Goal: Transaction & Acquisition: Purchase product/service

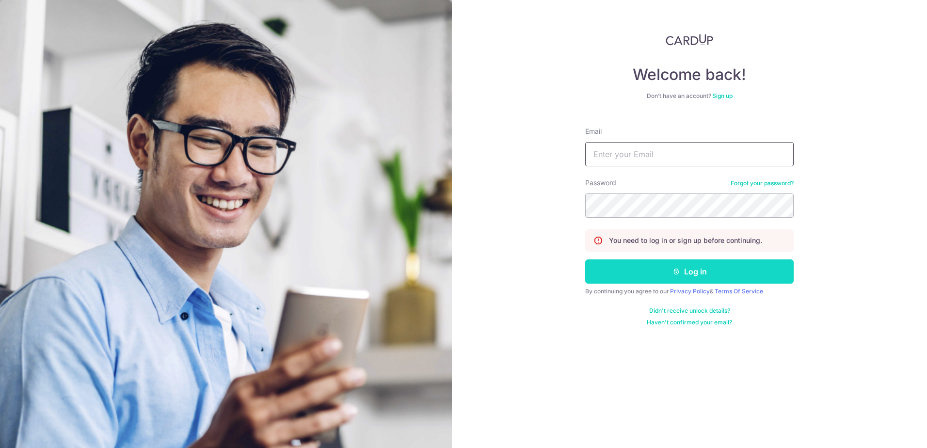
type input "spore@singaporean.onmicrosoft.com"
click at [648, 271] on button "Log in" at bounding box center [689, 271] width 208 height 24
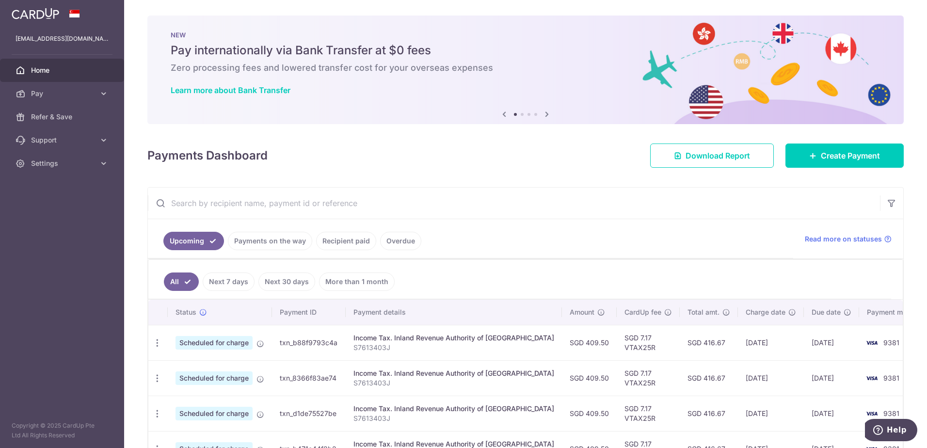
scroll to position [172, 0]
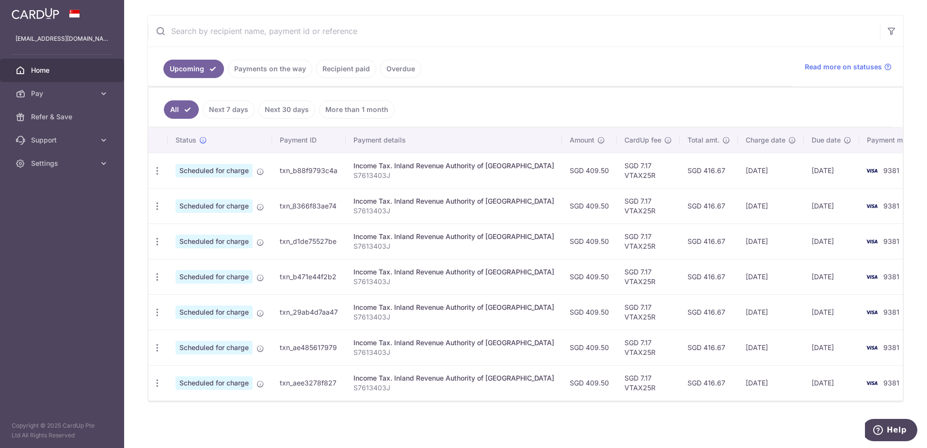
click at [278, 76] on link "Payments on the way" at bounding box center [270, 69] width 84 height 18
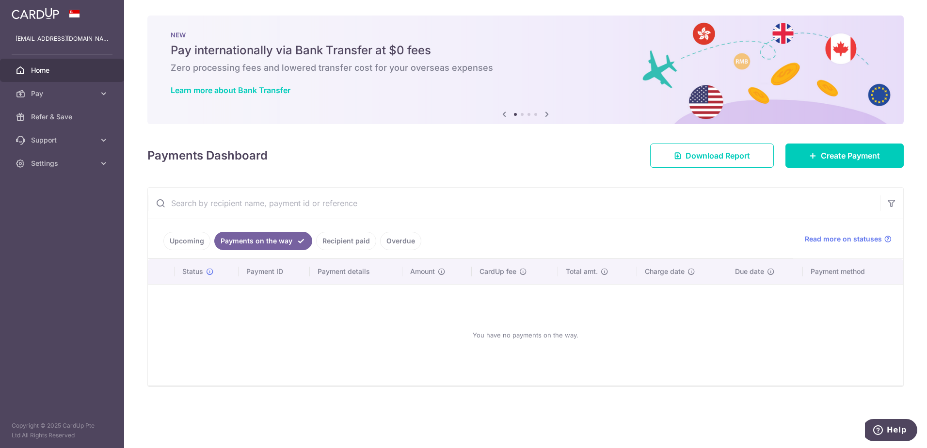
click at [349, 236] on link "Recipient paid" at bounding box center [346, 241] width 60 height 18
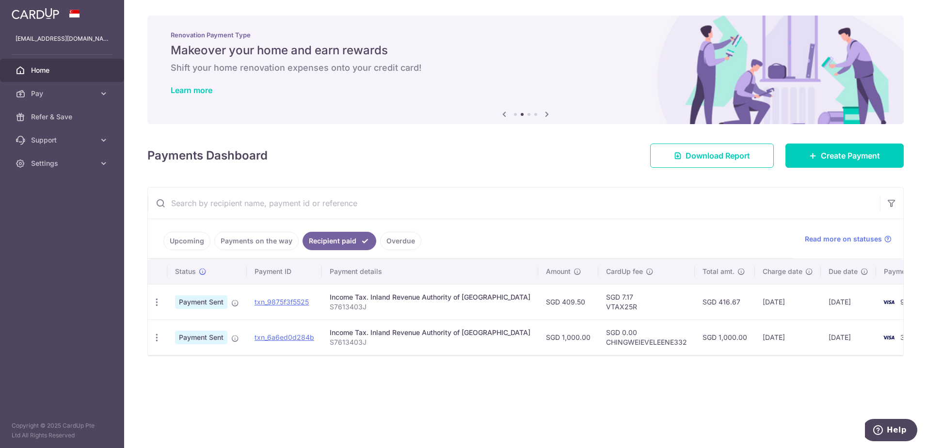
click at [188, 247] on link "Upcoming" at bounding box center [186, 241] width 47 height 18
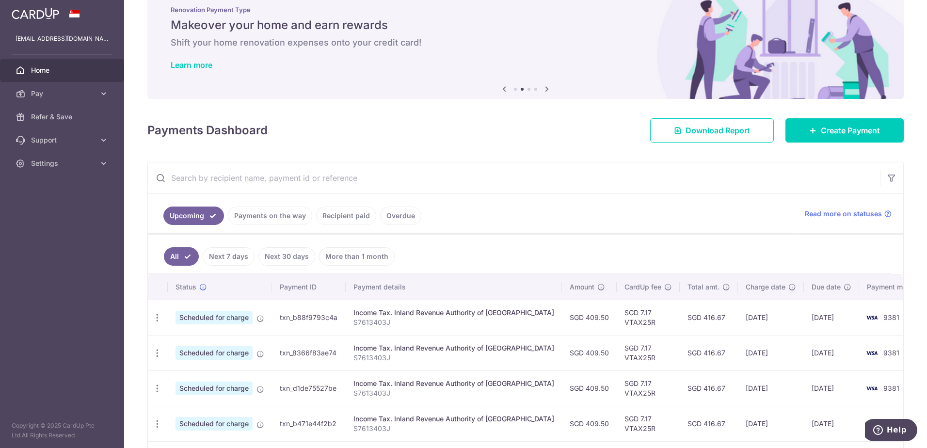
scroll to position [48, 0]
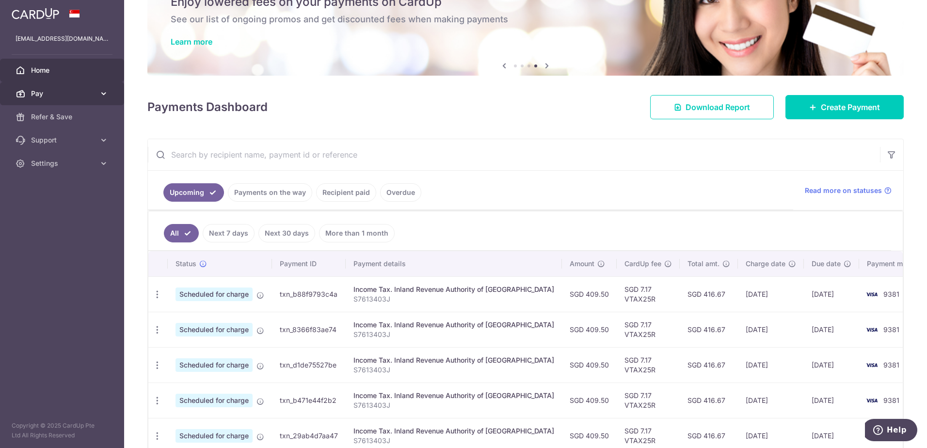
click at [89, 93] on span "Pay" at bounding box center [63, 94] width 64 height 10
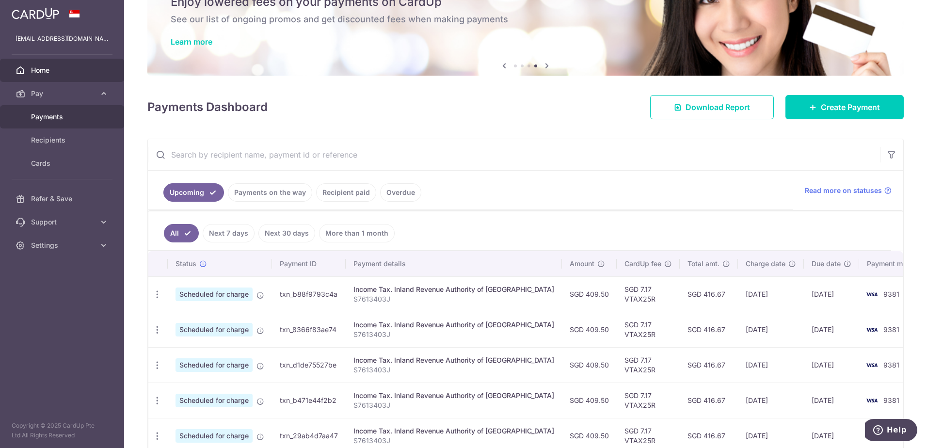
click at [55, 116] on span "Payments" at bounding box center [63, 117] width 64 height 10
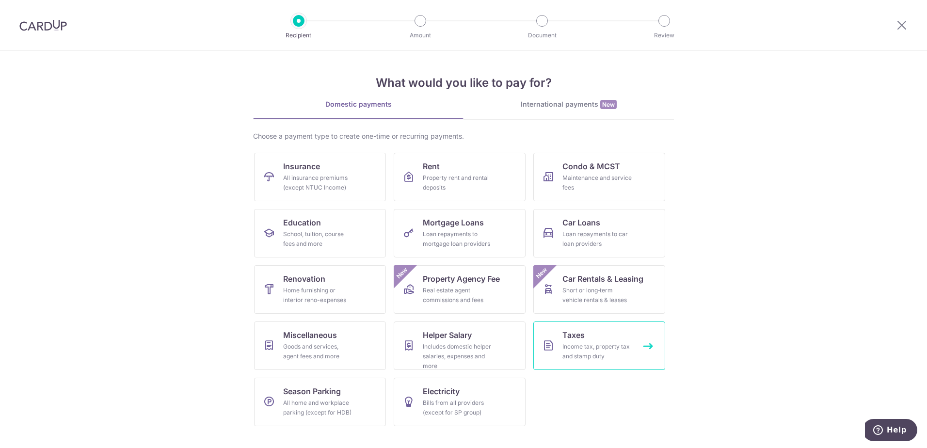
click at [601, 357] on div "Income tax, property tax and stamp duty" at bounding box center [597, 351] width 70 height 19
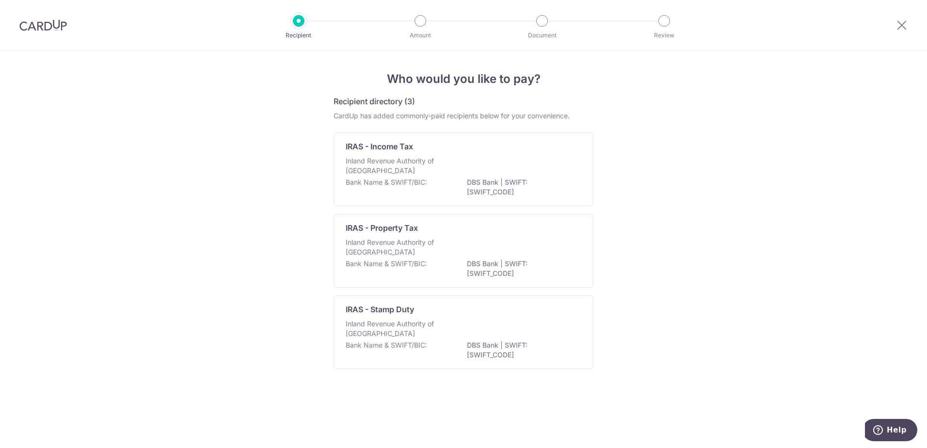
click at [472, 229] on div "IRAS - Property Tax" at bounding box center [458, 228] width 224 height 12
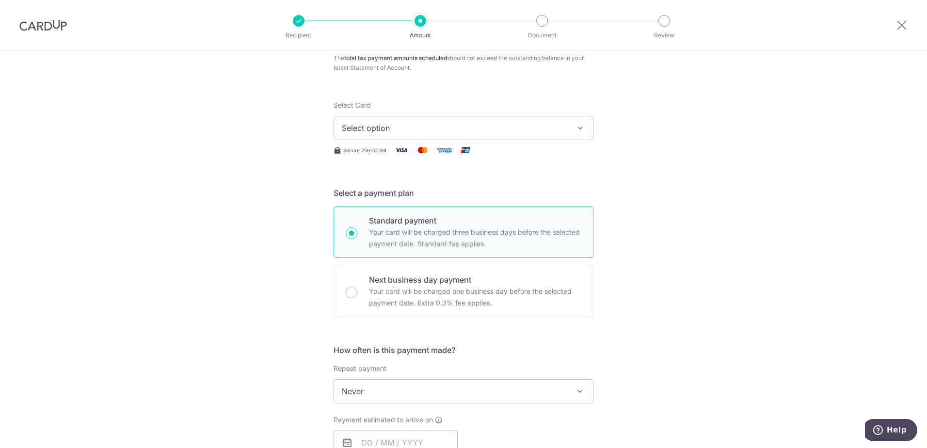
scroll to position [48, 0]
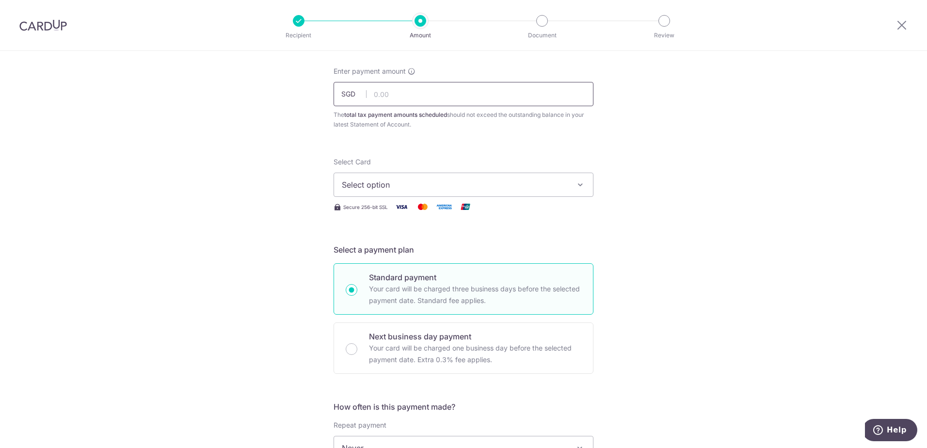
click at [463, 104] on input "text" at bounding box center [463, 94] width 260 height 24
type input "250.00"
click at [746, 144] on div "Tell us more about your payment Enter payment amount SGD 250.00 250.00 The tota…" at bounding box center [463, 452] width 927 height 900
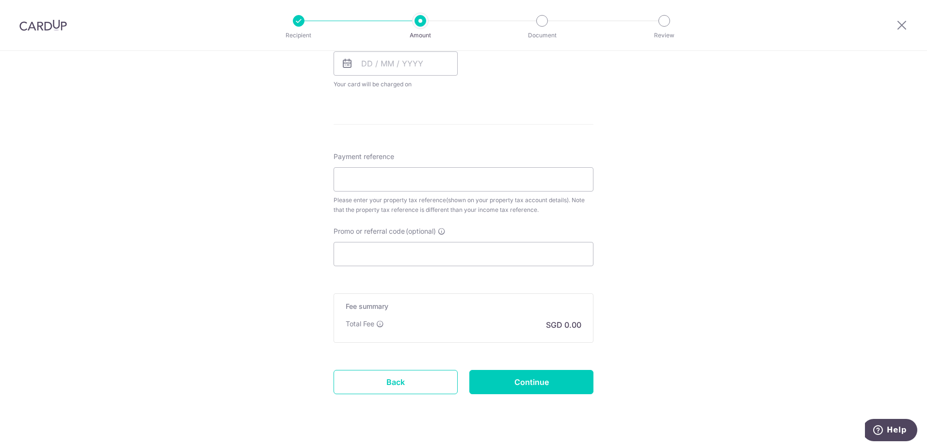
scroll to position [485, 0]
click at [358, 255] on input "Promo or referral code (optional)" at bounding box center [463, 253] width 260 height 24
paste input "MCTAX25N"
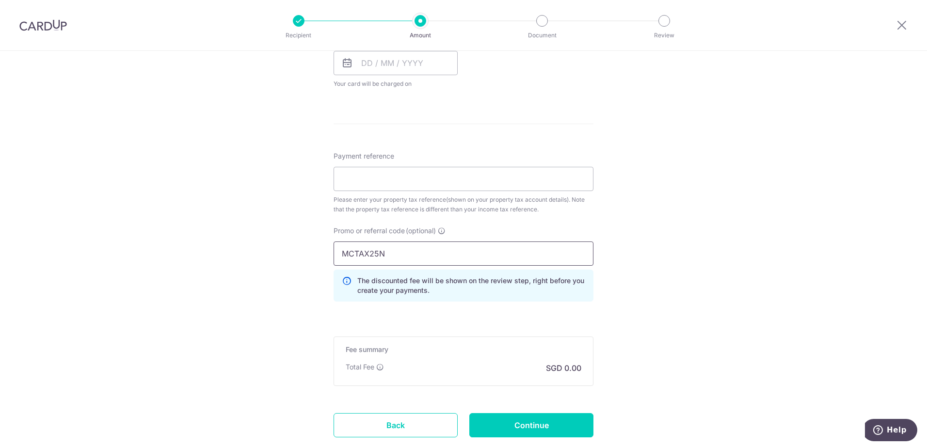
type input "MCTAX25N"
click at [384, 187] on input "Payment reference" at bounding box center [463, 179] width 260 height 24
paste input "4091198G"
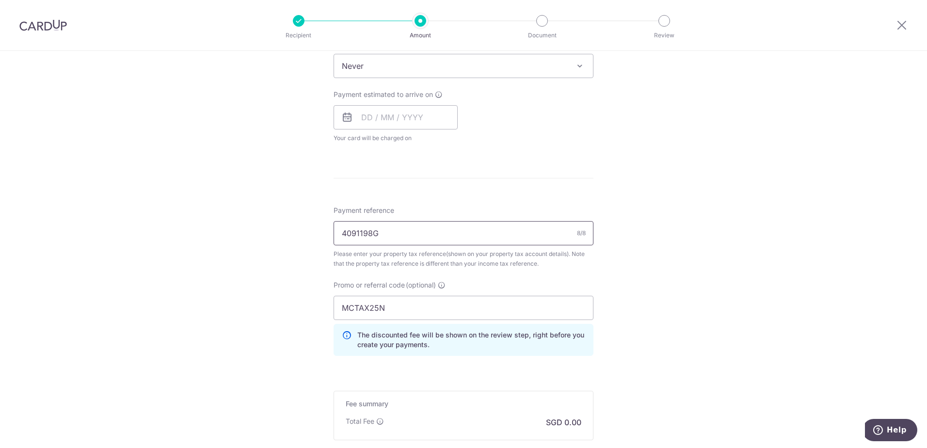
scroll to position [388, 0]
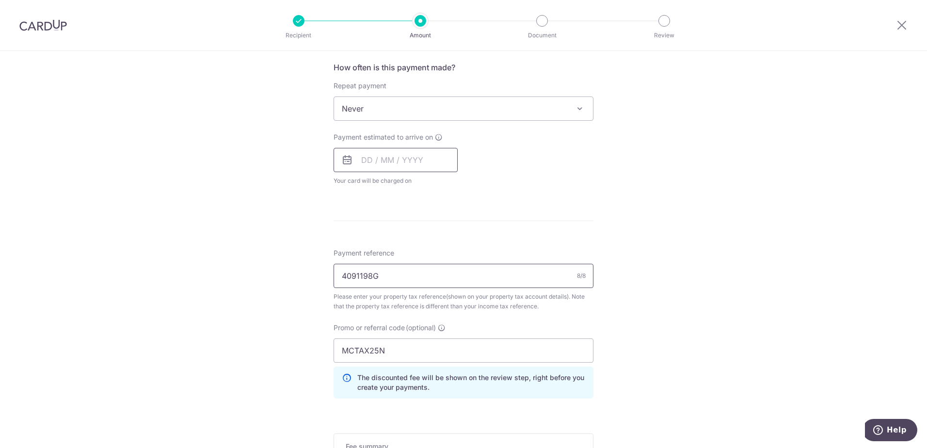
type input "4091198G"
click at [390, 165] on input "text" at bounding box center [395, 160] width 124 height 24
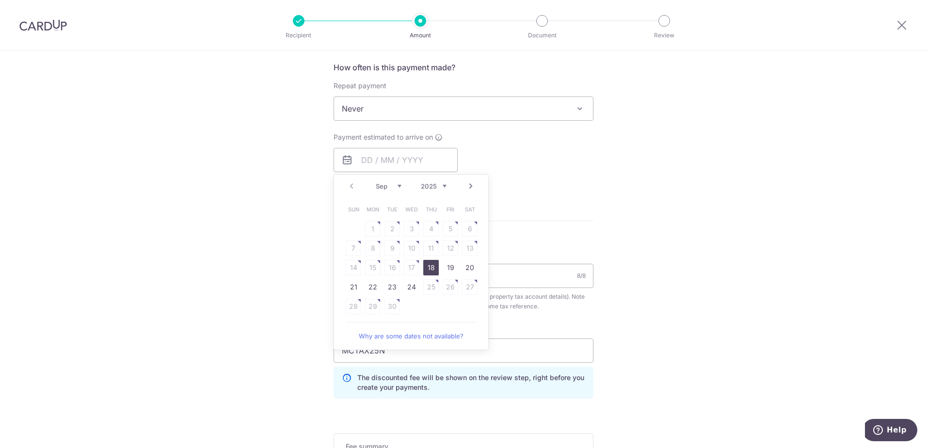
click at [430, 270] on link "18" at bounding box center [431, 268] width 16 height 16
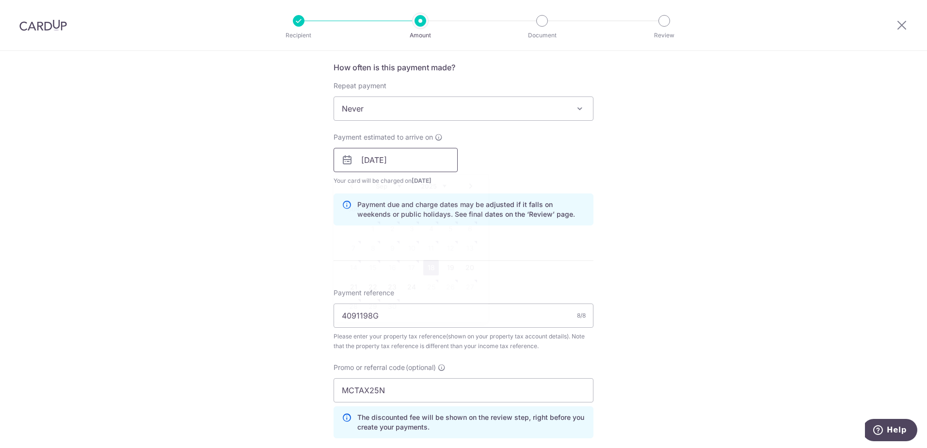
click at [424, 164] on input "18/09/2025" at bounding box center [395, 160] width 124 height 24
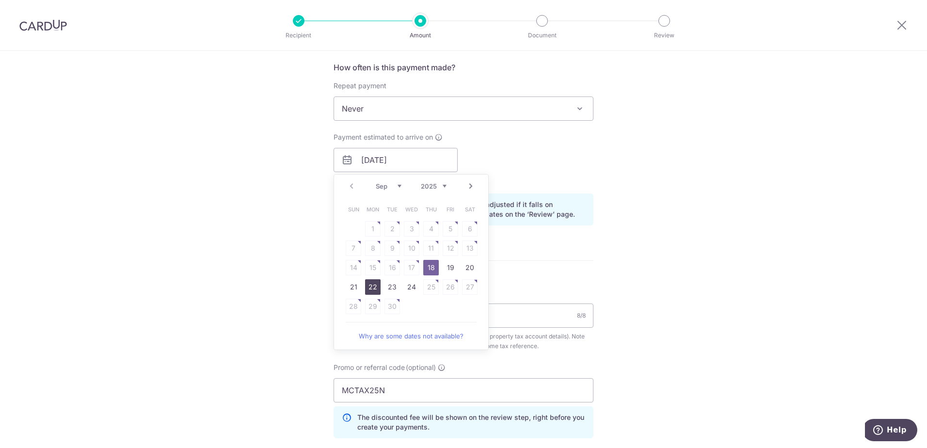
click at [374, 285] on link "22" at bounding box center [373, 287] width 16 height 16
type input "[DATE]"
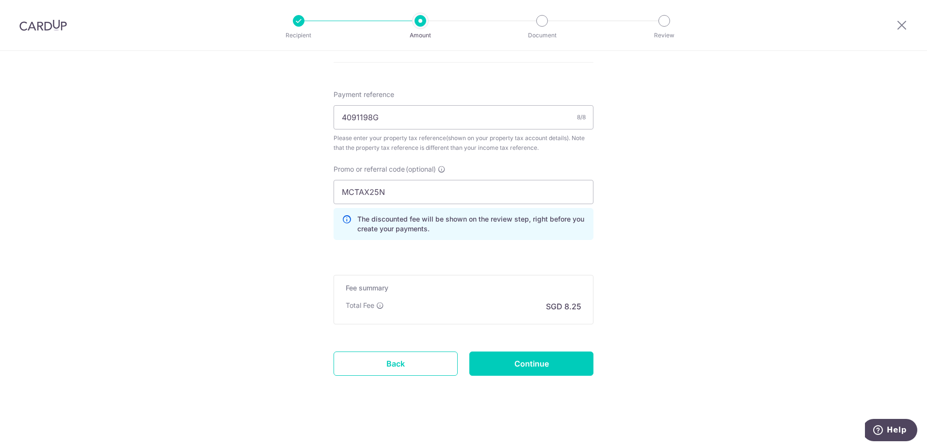
scroll to position [587, 0]
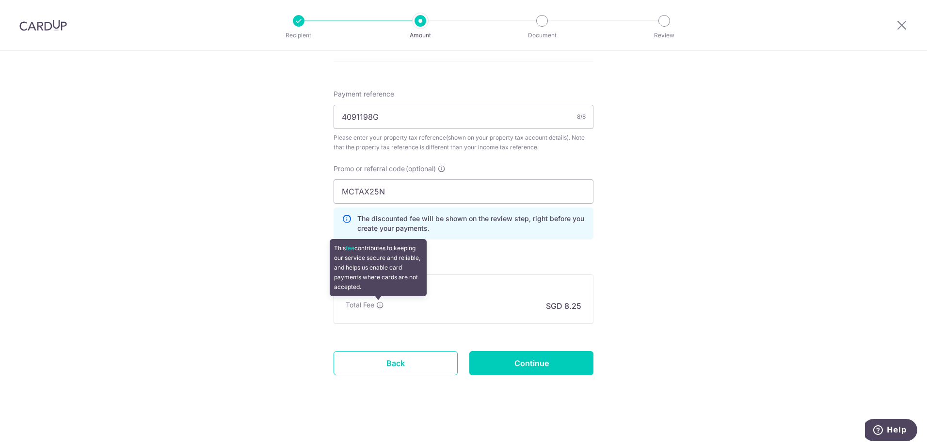
click at [378, 304] on icon at bounding box center [380, 305] width 8 height 8
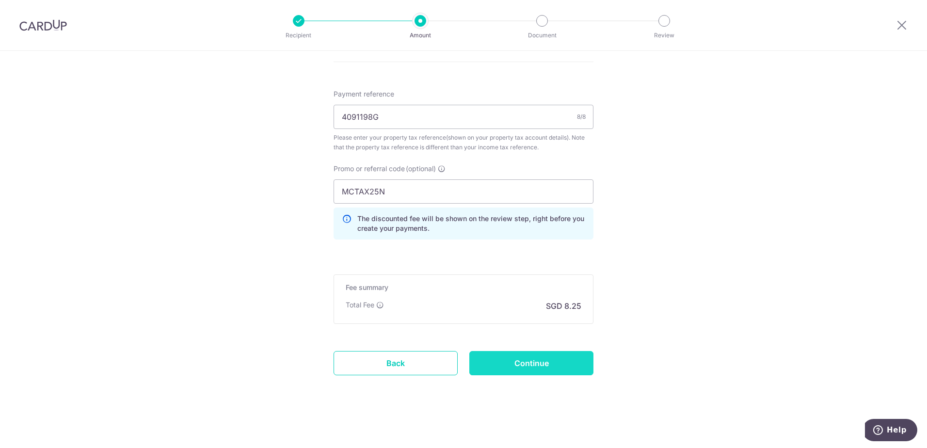
click at [551, 373] on input "Continue" at bounding box center [531, 363] width 124 height 24
type input "Create Schedule"
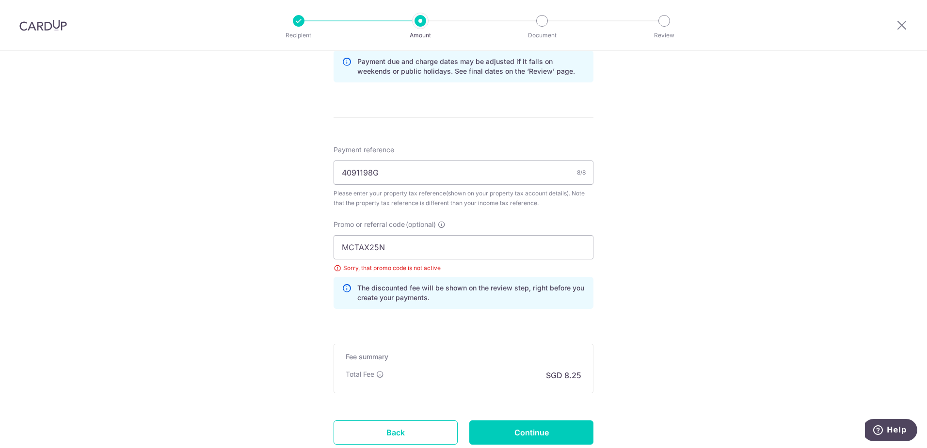
scroll to position [602, 0]
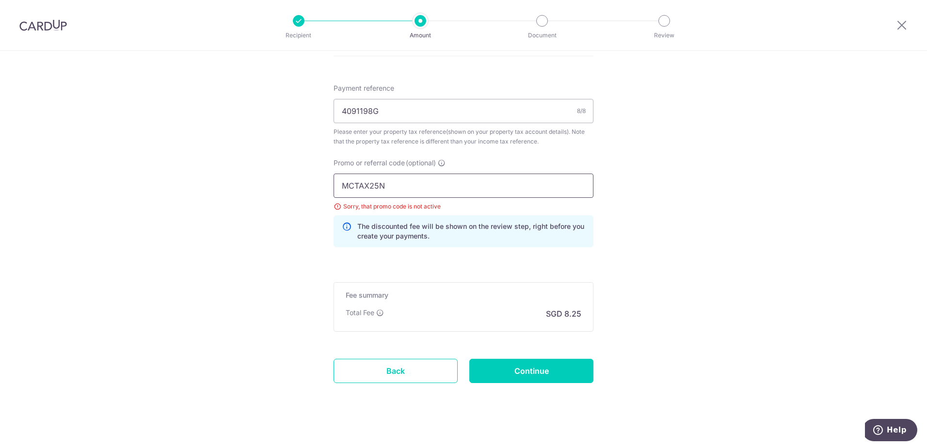
drag, startPoint x: 405, startPoint y: 191, endPoint x: 230, endPoint y: 194, distance: 174.5
paste input "text"
type input "MCTAX25"
click at [548, 373] on input "Continue" at bounding box center [531, 371] width 124 height 24
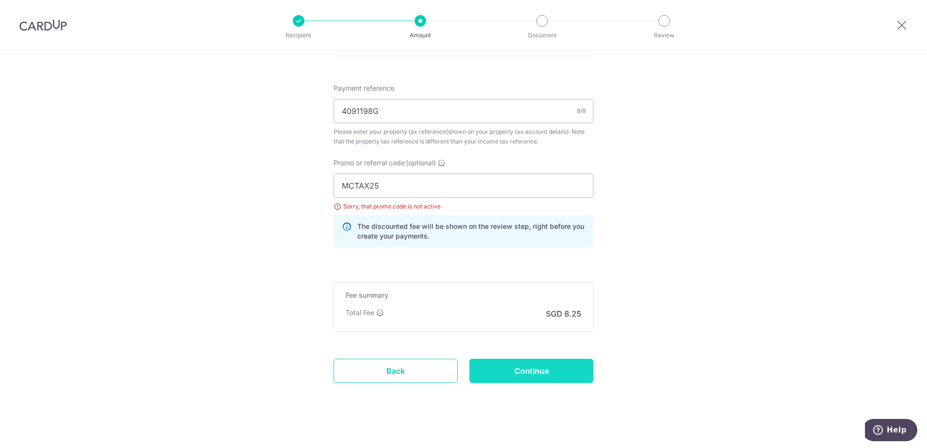
type input "Create Schedule"
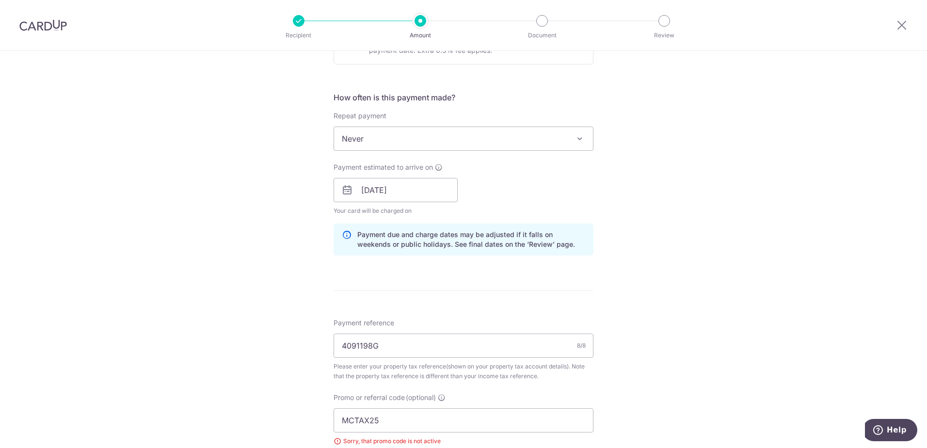
scroll to position [436, 0]
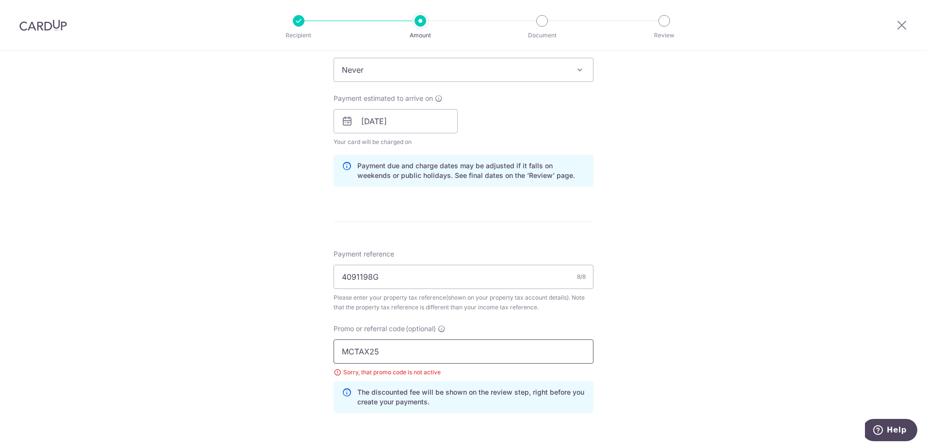
drag, startPoint x: 389, startPoint y: 357, endPoint x: 229, endPoint y: 357, distance: 159.5
click at [229, 357] on div "Tell us more about your payment Enter payment amount SGD 250.00 250.00 The tota…" at bounding box center [463, 118] width 927 height 1007
paste input "REC18"
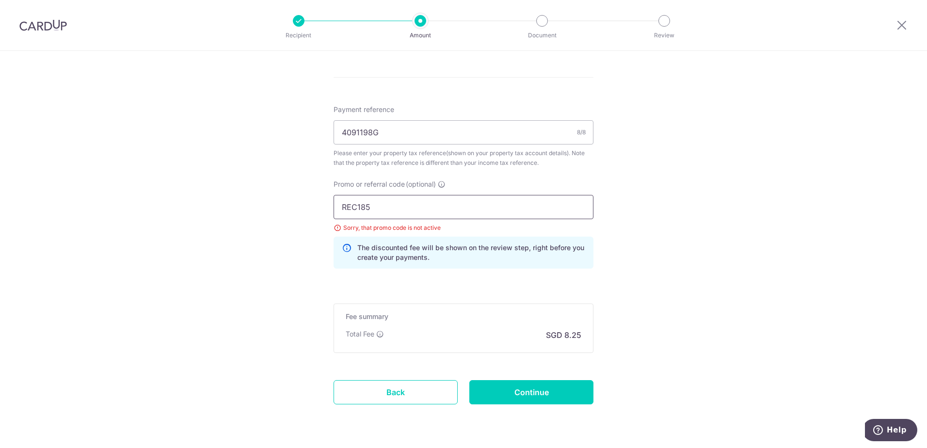
scroll to position [582, 0]
type input "REC185"
click at [512, 398] on input "Continue" at bounding box center [531, 391] width 124 height 24
type input "Create Schedule"
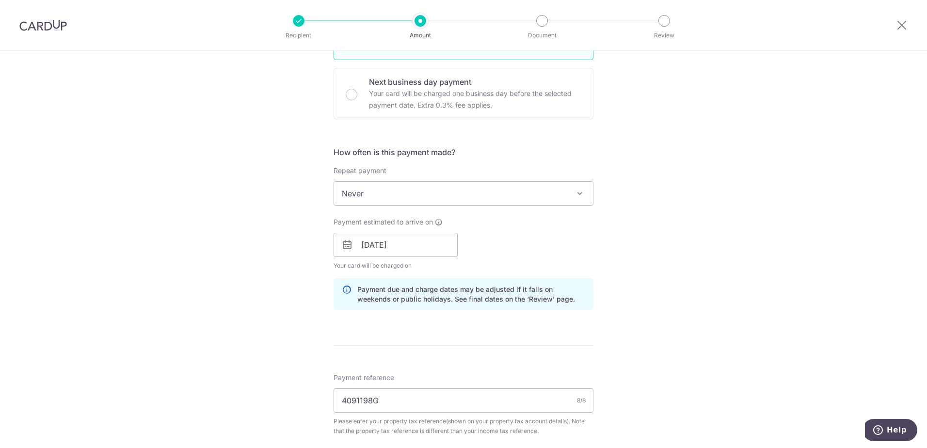
scroll to position [160, 0]
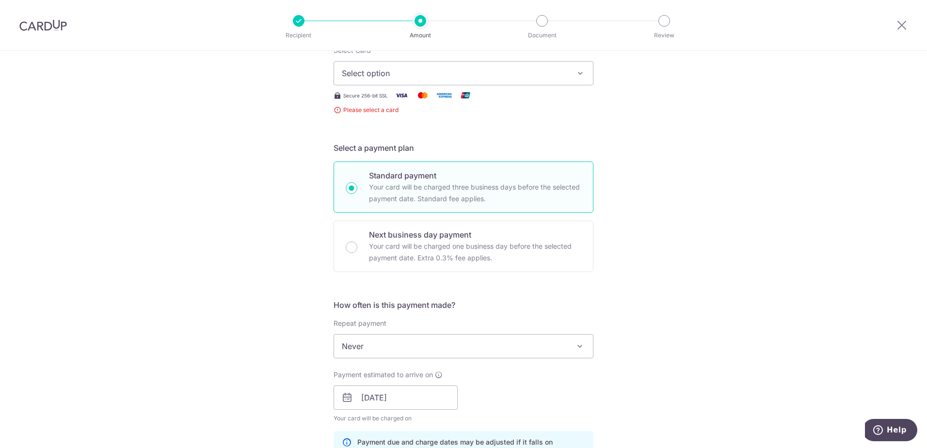
click at [389, 75] on span "Select option" at bounding box center [455, 73] width 226 height 12
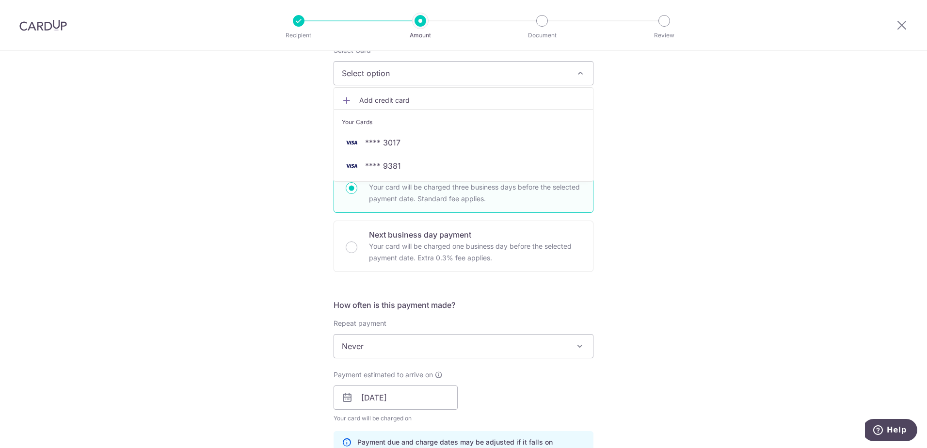
click at [378, 104] on span "Add credit card" at bounding box center [472, 100] width 226 height 10
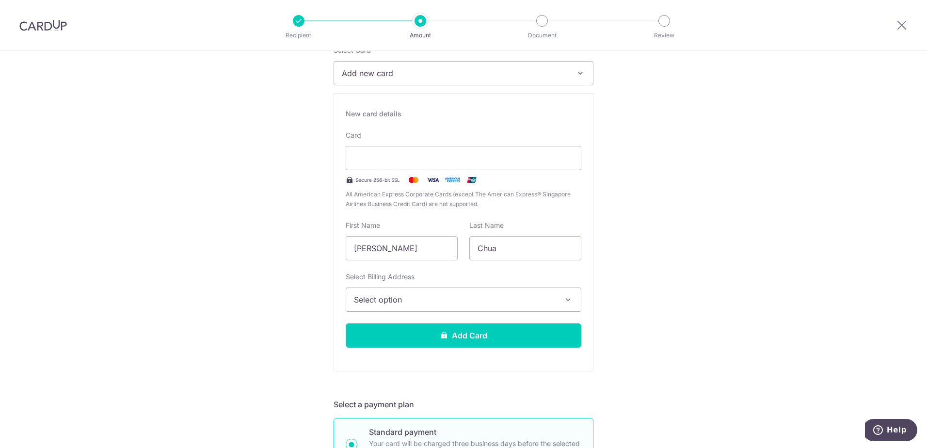
click at [435, 309] on button "Select option" at bounding box center [464, 299] width 236 height 24
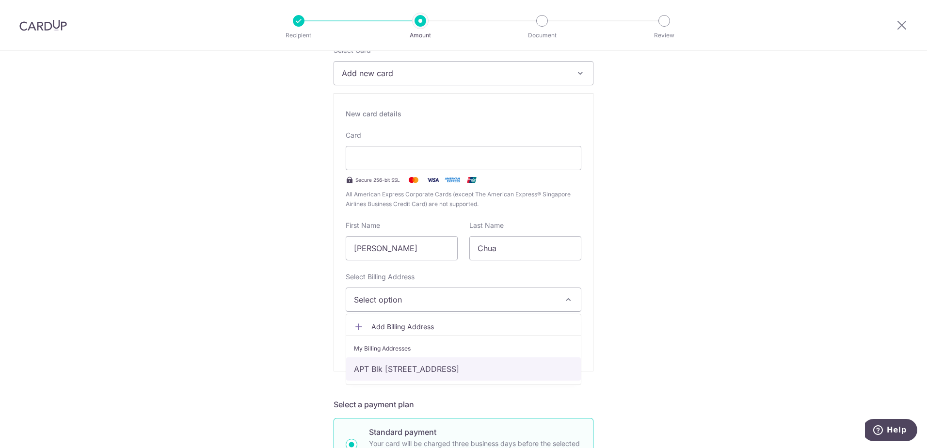
click at [399, 364] on link "APT Blk [STREET_ADDRESS]" at bounding box center [463, 368] width 235 height 23
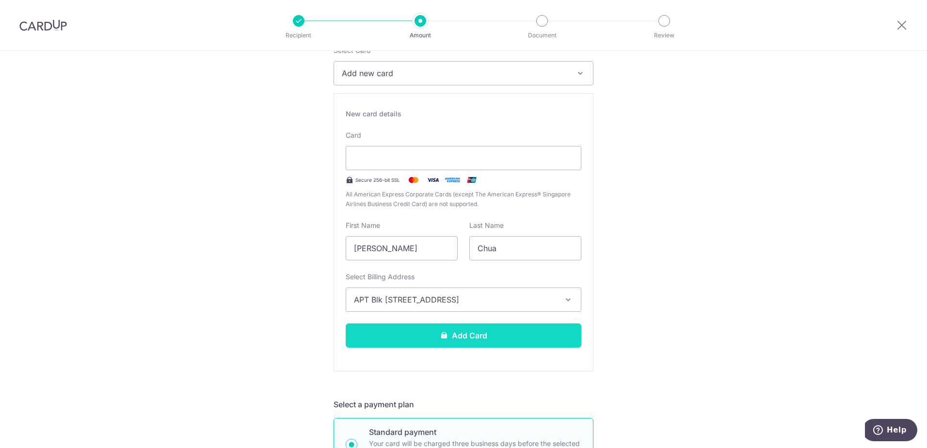
click at [421, 338] on button "Add Card" at bounding box center [464, 335] width 236 height 24
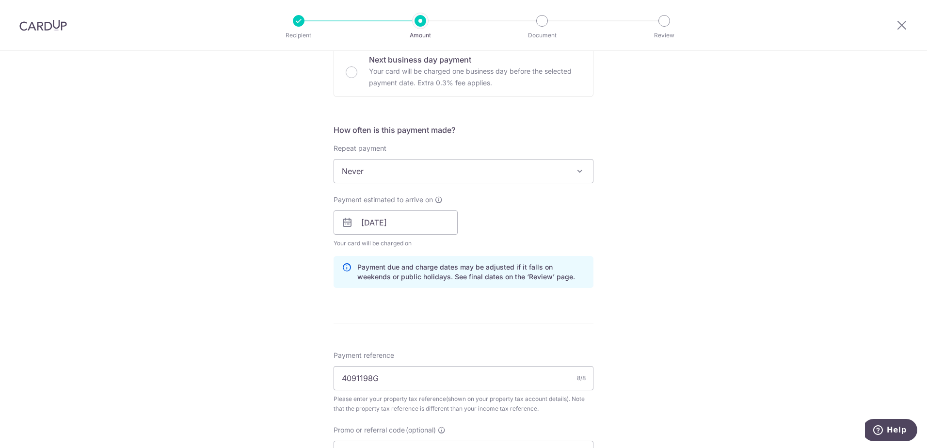
scroll to position [533, 0]
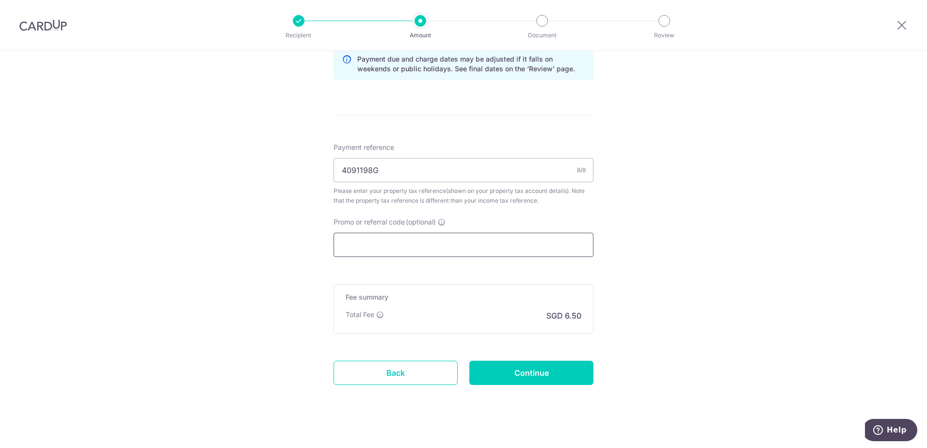
click at [433, 246] on input "Promo or referral code (optional)" at bounding box center [463, 245] width 260 height 24
paste input "OFF225"
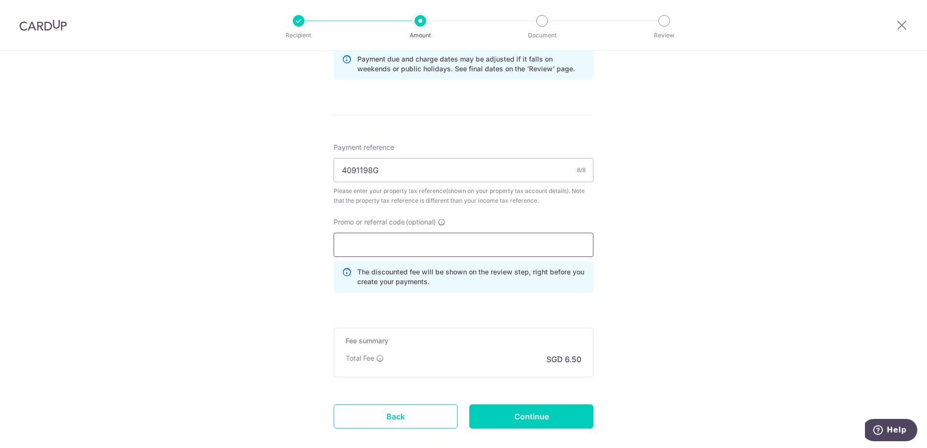
type input "OFF225"
paste input "REC185"
type input "REC185"
click at [519, 412] on input "Continue" at bounding box center [531, 416] width 124 height 24
type input "Create Schedule"
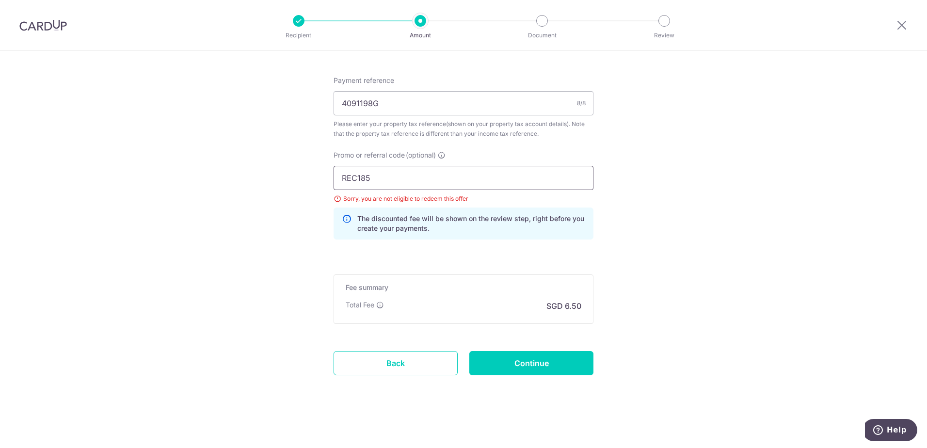
drag, startPoint x: 393, startPoint y: 175, endPoint x: 330, endPoint y: 180, distance: 63.7
click at [330, 180] on div "Promo or referral code (optional) REC185 Sorry, you are not eligible to redeem …" at bounding box center [463, 198] width 271 height 97
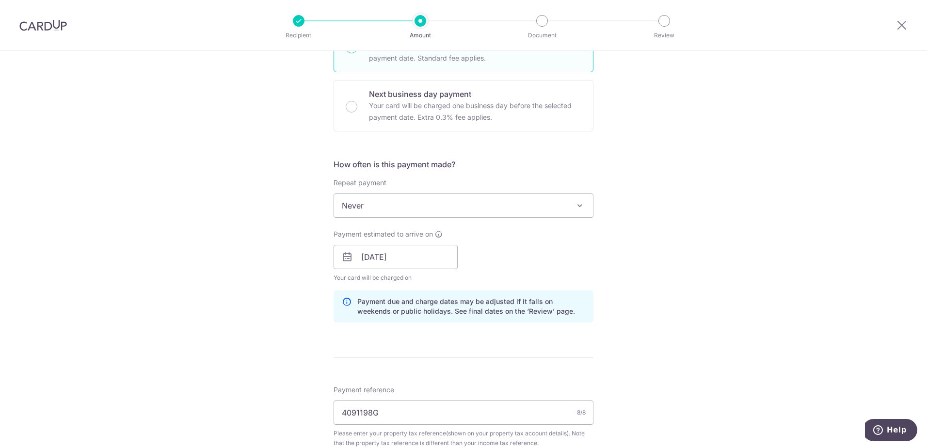
scroll to position [582, 0]
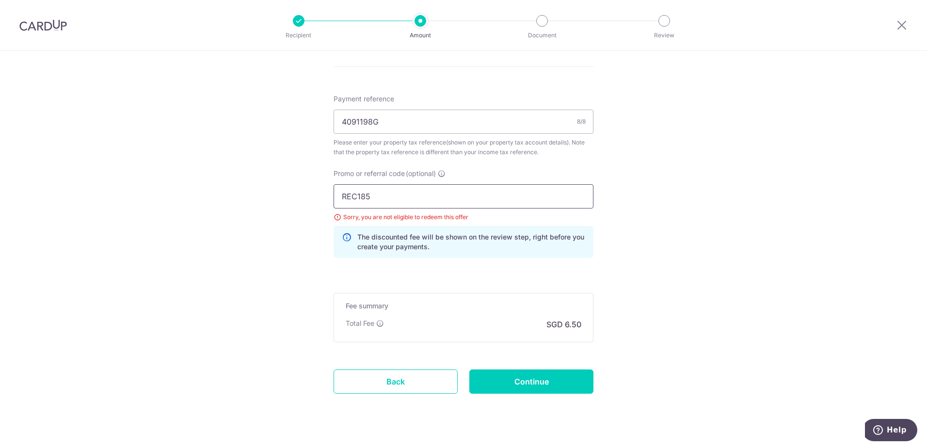
click at [357, 195] on input "REC185" at bounding box center [463, 196] width 260 height 24
drag, startPoint x: 389, startPoint y: 195, endPoint x: 204, endPoint y: 198, distance: 184.7
paste input "OFF22"
type input "OFF225"
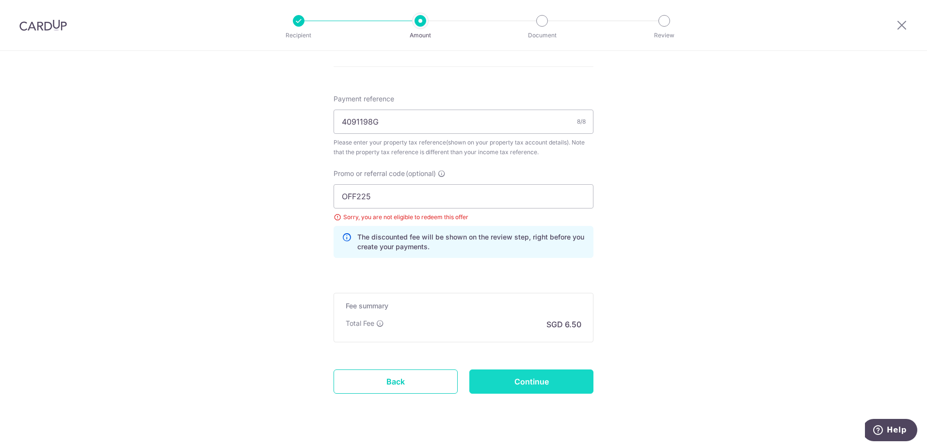
click at [534, 386] on input "Continue" at bounding box center [531, 381] width 124 height 24
type input "Update Schedule"
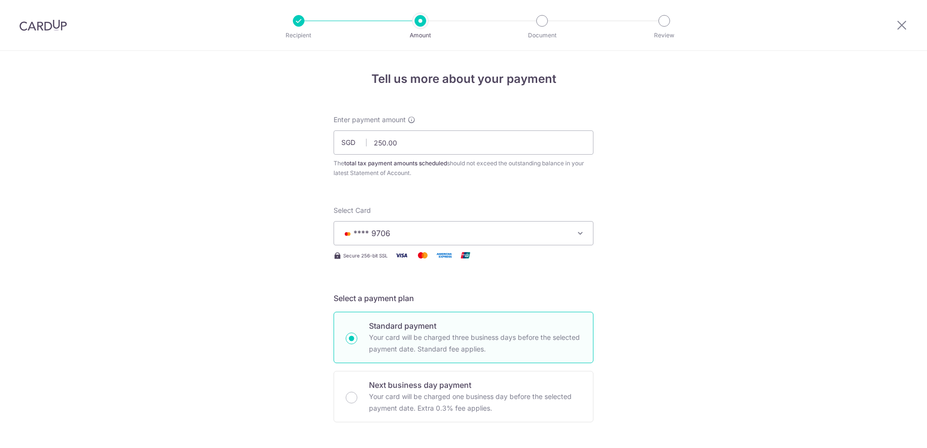
scroll to position [600, 0]
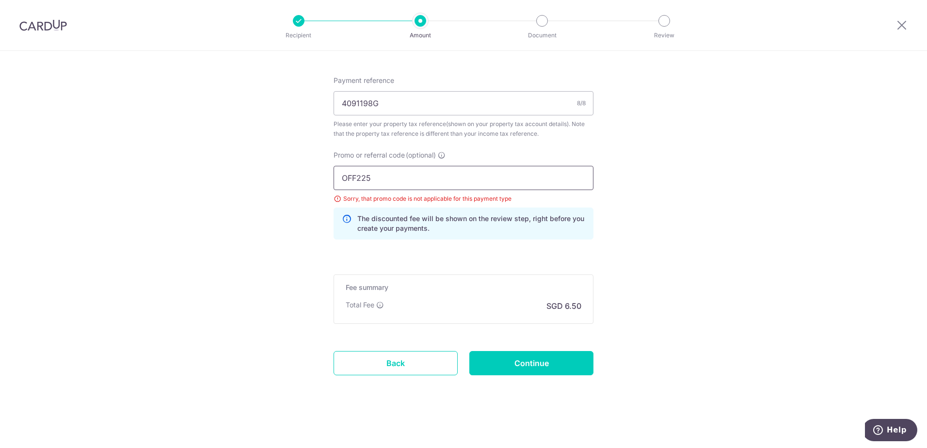
drag, startPoint x: 381, startPoint y: 185, endPoint x: 300, endPoint y: 183, distance: 81.0
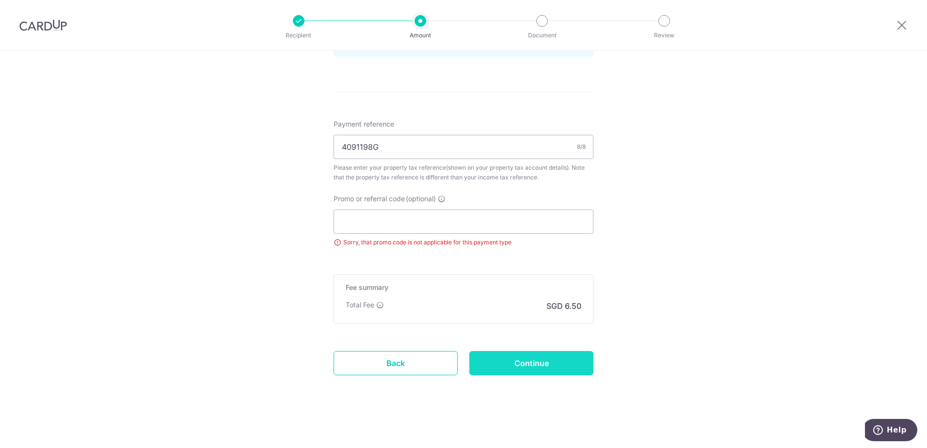
click at [541, 368] on input "Continue" at bounding box center [531, 363] width 124 height 24
type input "Update Schedule"
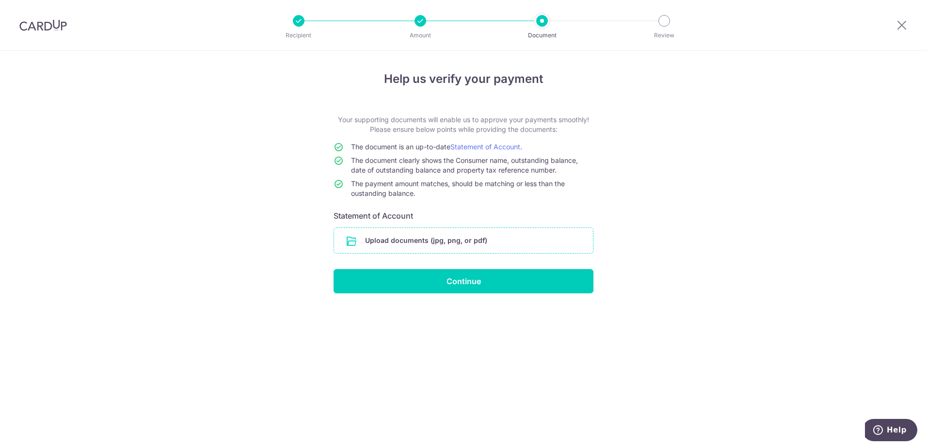
click at [468, 236] on input "file" at bounding box center [463, 240] width 259 height 25
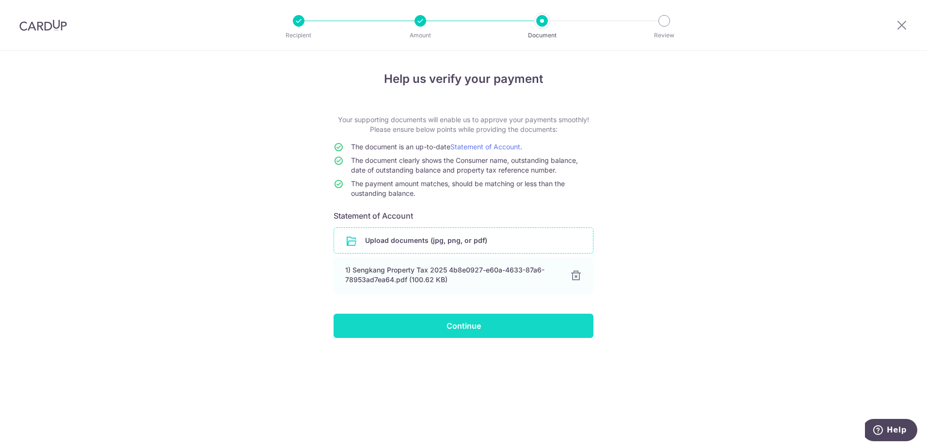
click at [449, 332] on input "Continue" at bounding box center [463, 326] width 260 height 24
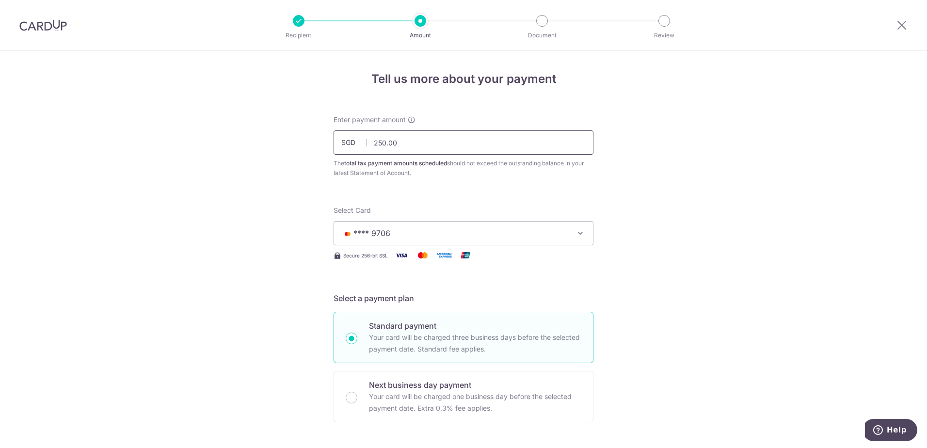
drag, startPoint x: 416, startPoint y: 141, endPoint x: 253, endPoint y: 148, distance: 163.5
type input "4"
type input "243.66"
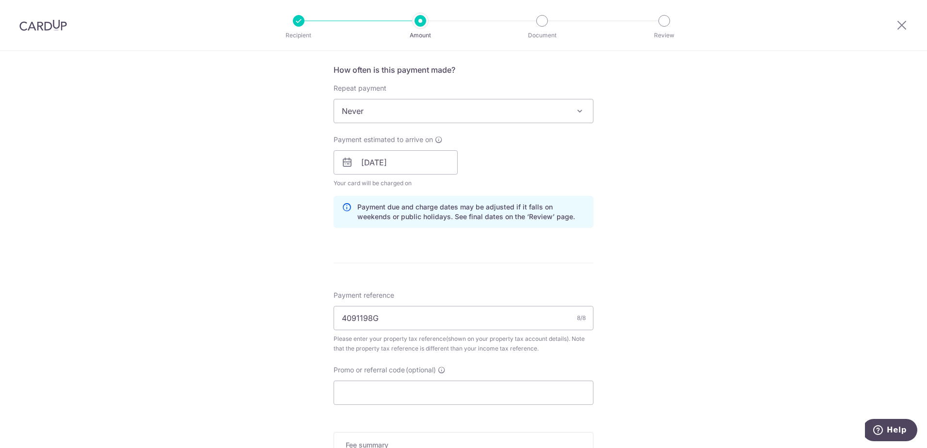
scroll to position [533, 0]
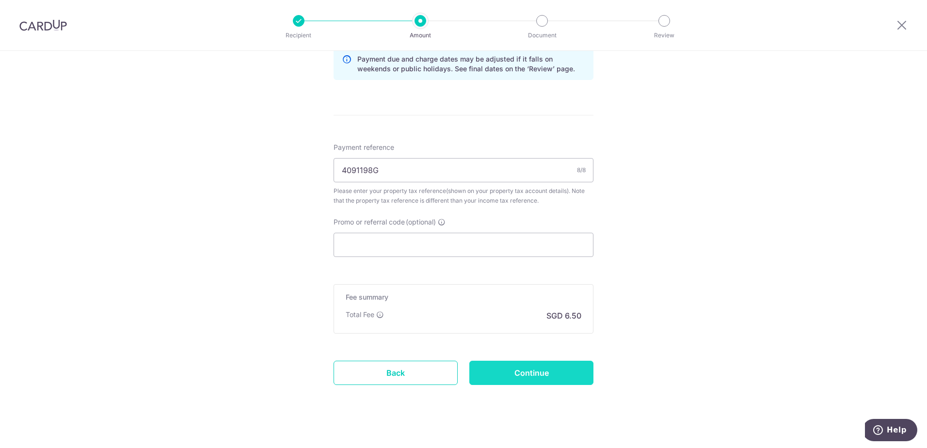
click at [557, 378] on input "Continue" at bounding box center [531, 373] width 124 height 24
type input "Update Schedule"
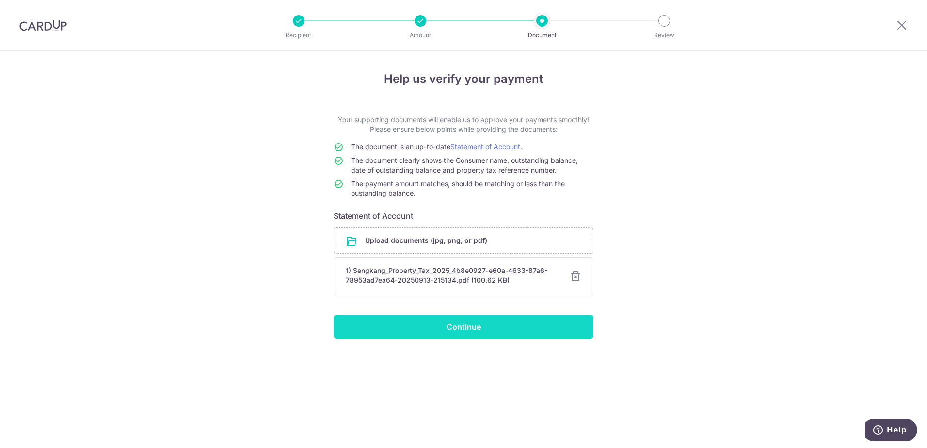
click at [555, 328] on input "Continue" at bounding box center [463, 327] width 260 height 24
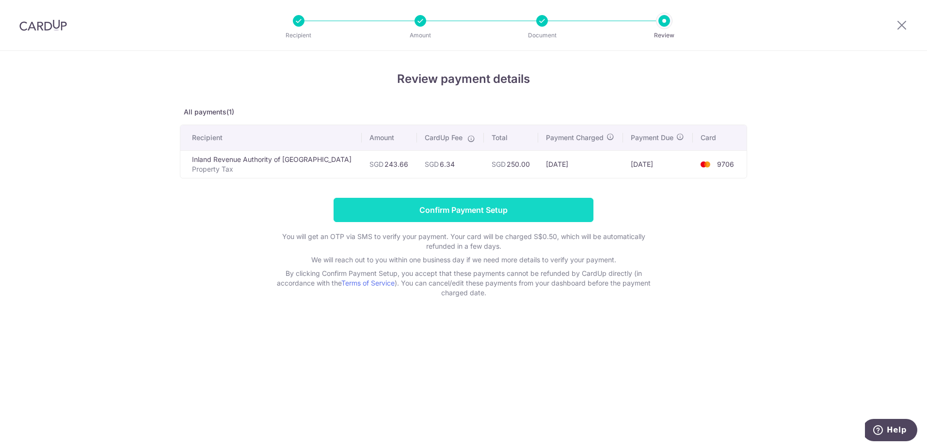
click at [425, 207] on input "Confirm Payment Setup" at bounding box center [463, 210] width 260 height 24
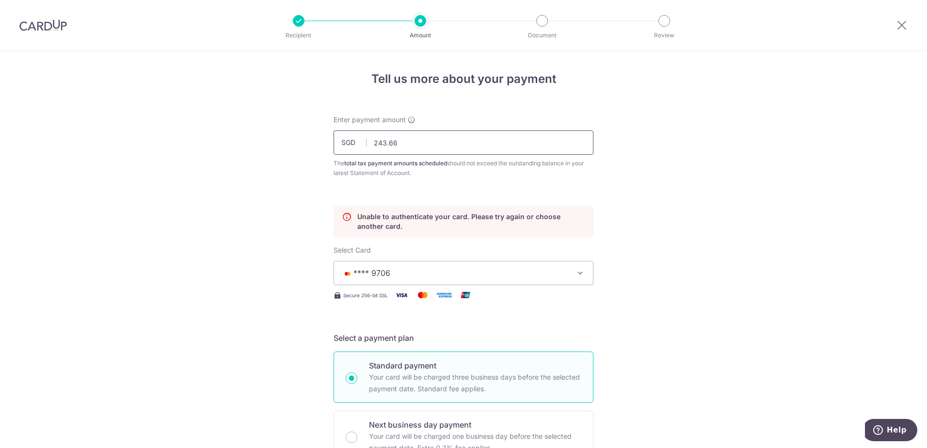
drag, startPoint x: 409, startPoint y: 147, endPoint x: 333, endPoint y: 157, distance: 77.2
click at [333, 157] on div "Enter payment amount SGD 243.66 243.66 The total tax payment amounts scheduled …" at bounding box center [463, 146] width 260 height 63
